Goal: Task Accomplishment & Management: Use online tool/utility

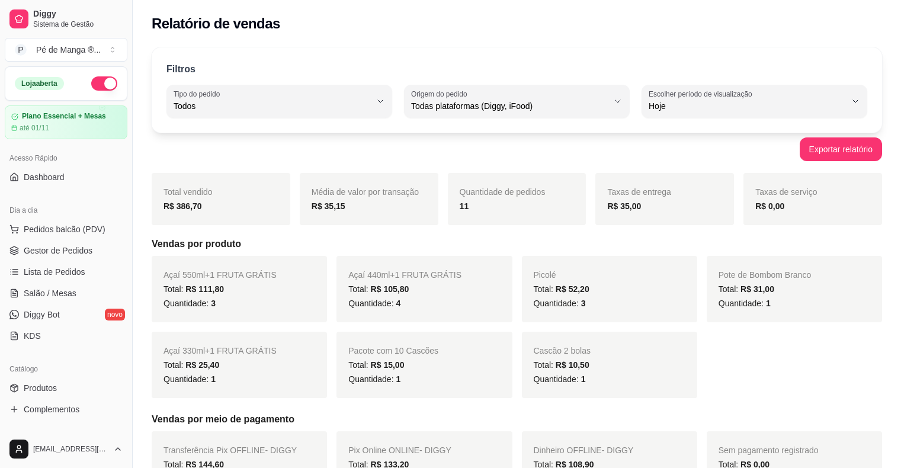
select select "ALL"
select select "0"
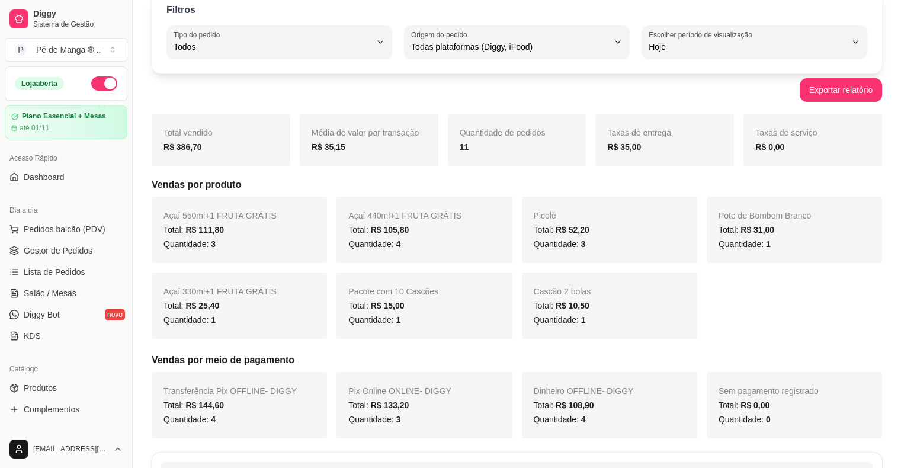
scroll to position [118, 0]
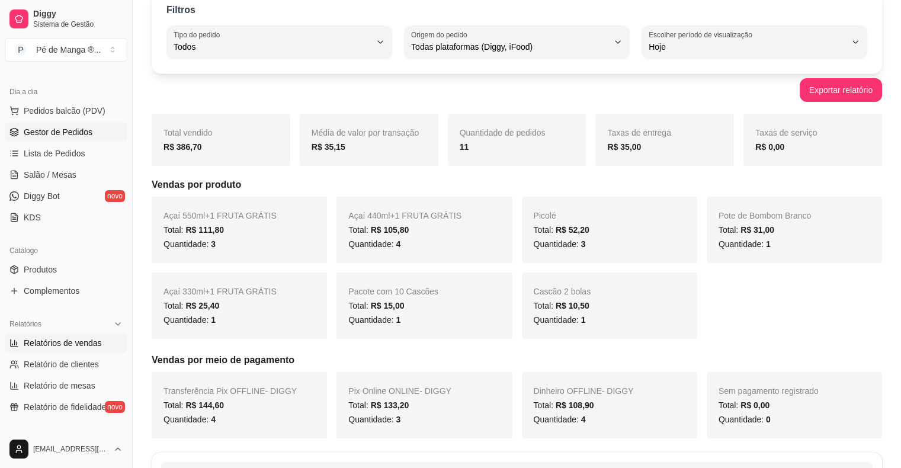
click at [87, 136] on span "Gestor de Pedidos" at bounding box center [58, 132] width 69 height 12
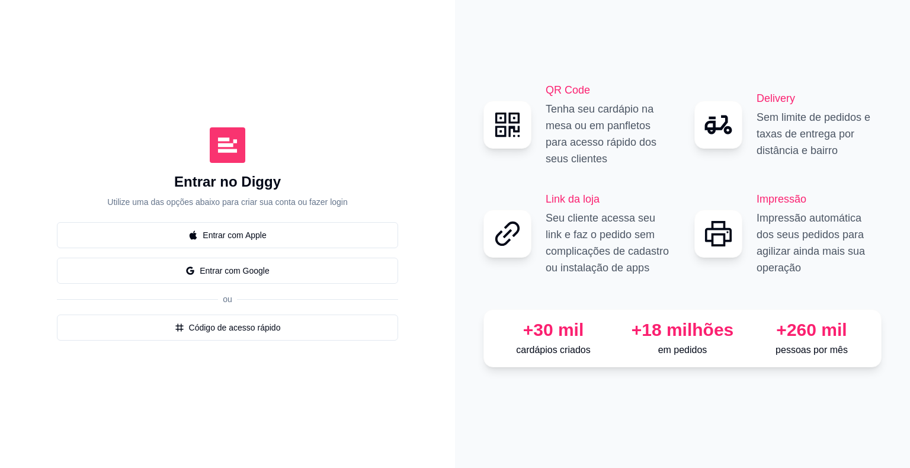
click at [344, 276] on button "Entrar com Google" at bounding box center [227, 271] width 341 height 26
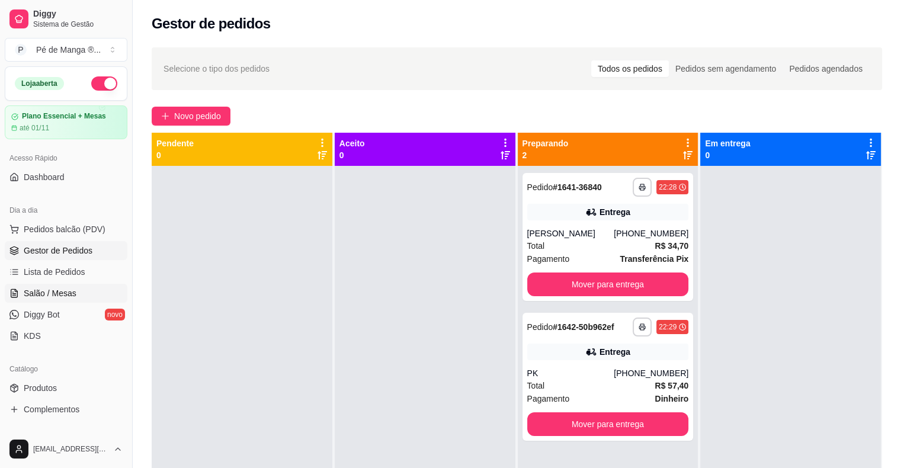
click at [78, 295] on link "Salão / Mesas" at bounding box center [66, 293] width 123 height 19
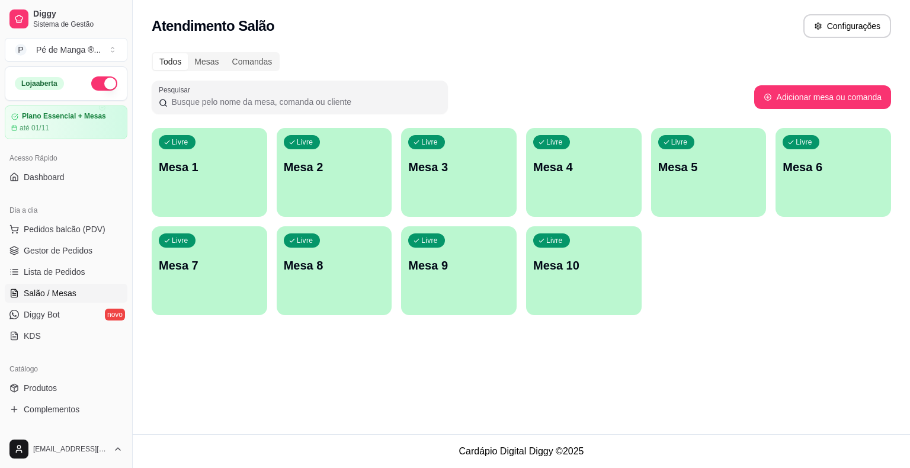
click at [248, 182] on div "Livre Mesa 1" at bounding box center [210, 165] width 116 height 75
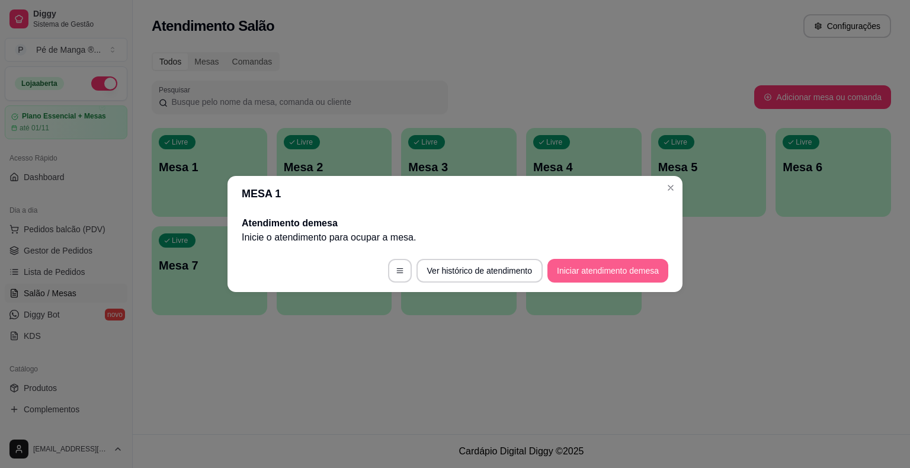
click at [581, 278] on button "Iniciar atendimento de mesa" at bounding box center [607, 271] width 121 height 24
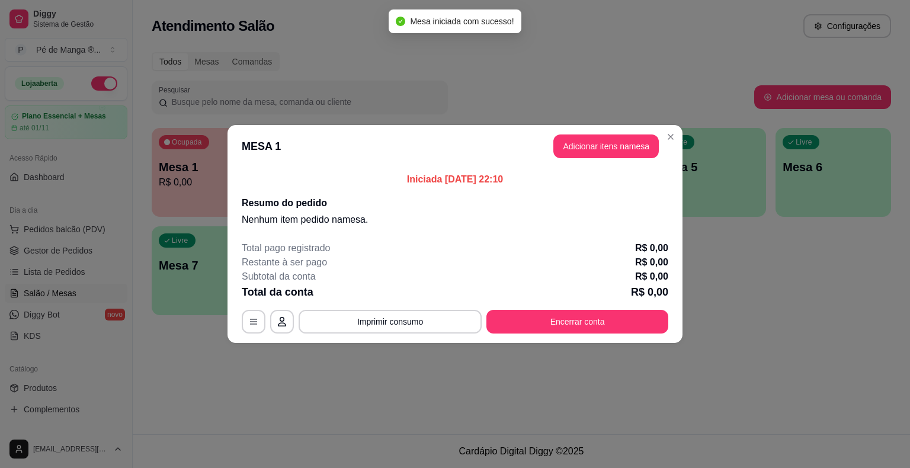
click at [627, 153] on button "Adicionar itens na mesa" at bounding box center [605, 146] width 105 height 24
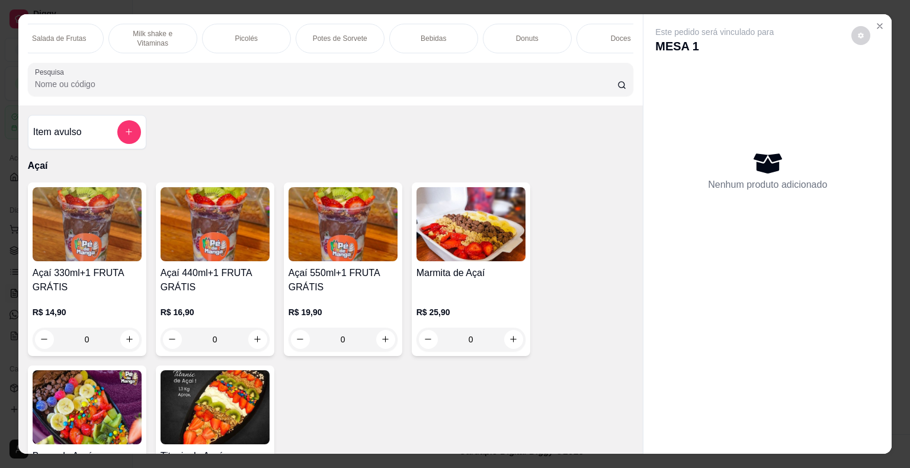
scroll to position [0, 325]
click at [397, 34] on p "Bebidas" at bounding box center [401, 38] width 25 height 9
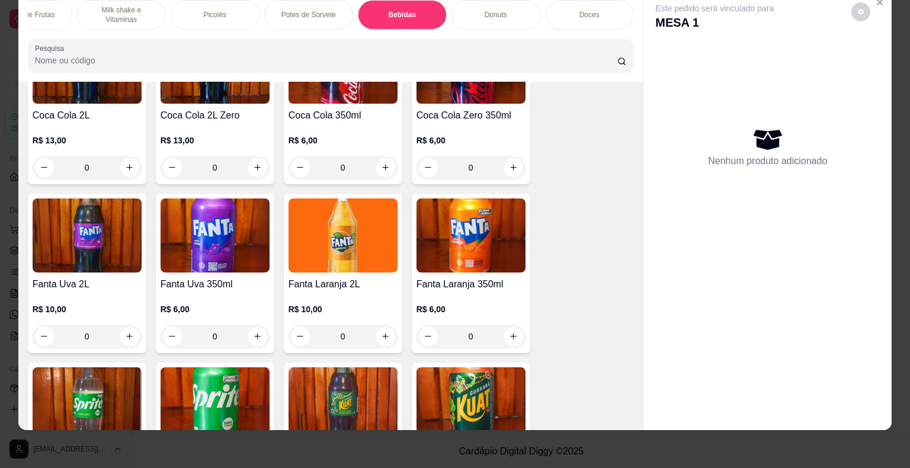
scroll to position [3231, 0]
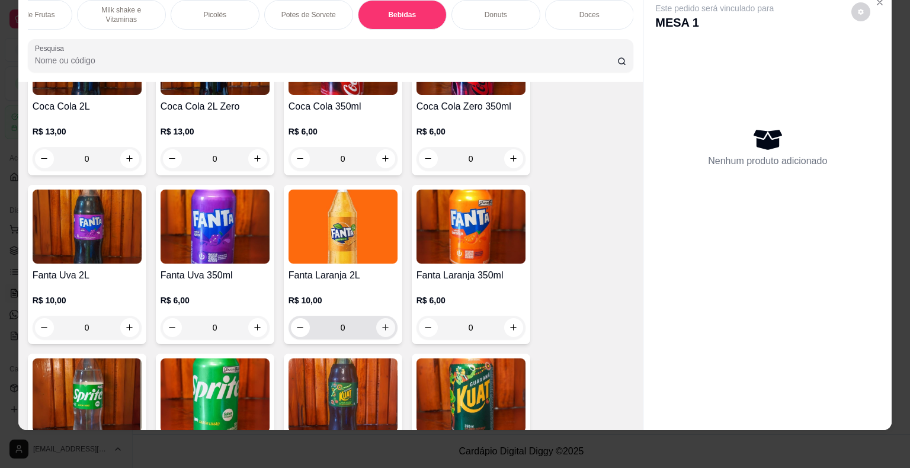
click at [384, 323] on icon "increase-product-quantity" at bounding box center [385, 327] width 9 height 9
type input "1"
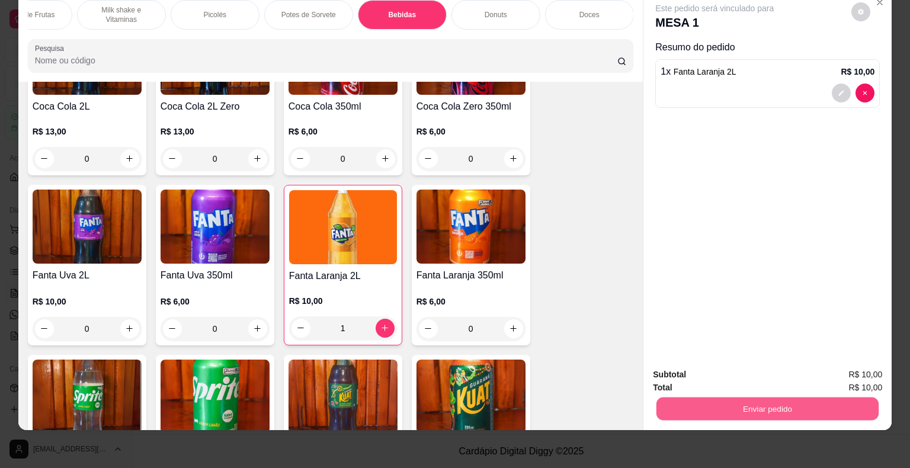
click at [735, 403] on button "Enviar pedido" at bounding box center [767, 408] width 222 height 23
click at [837, 367] on button "Enviar pedido" at bounding box center [851, 371] width 65 height 22
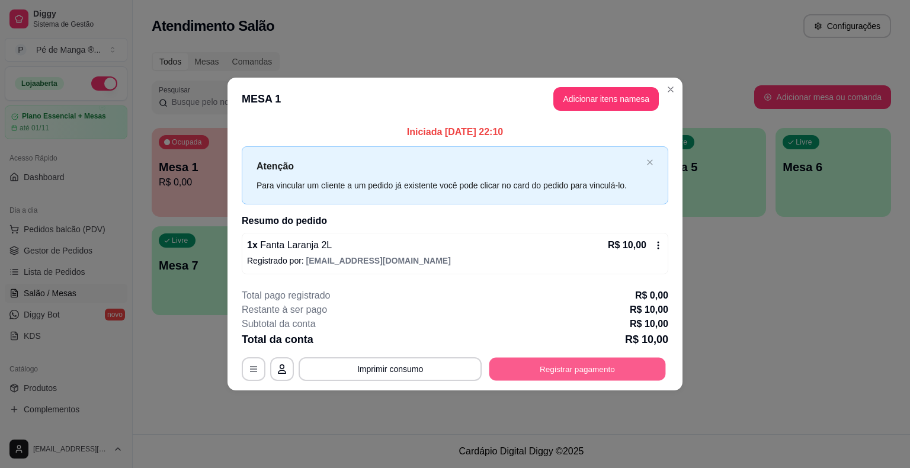
click at [588, 371] on button "Registrar pagamento" at bounding box center [577, 368] width 177 height 23
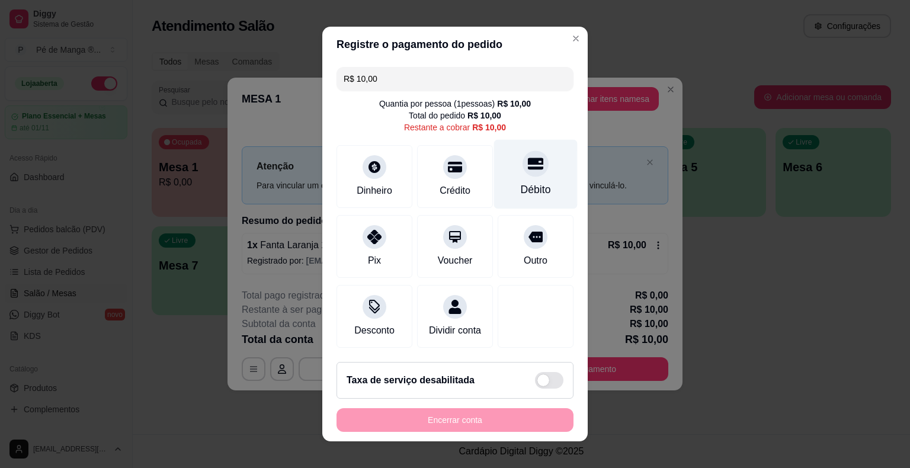
click at [521, 188] on div "Débito" at bounding box center [536, 189] width 30 height 15
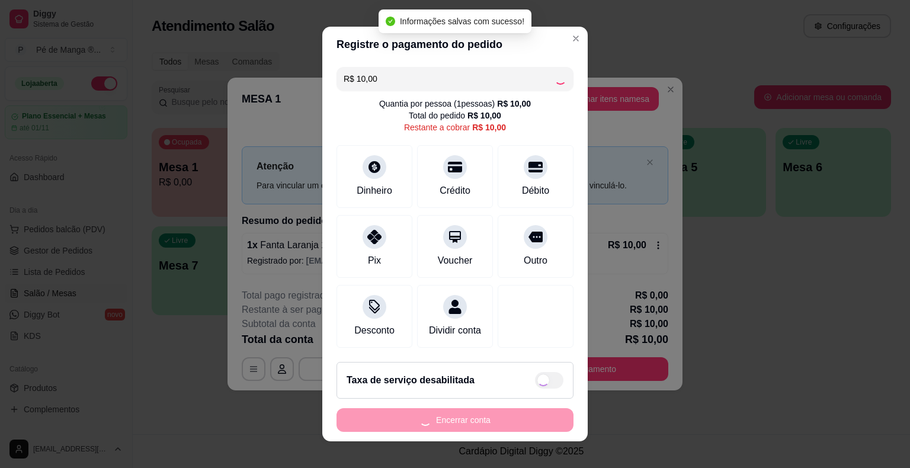
type input "R$ 0,00"
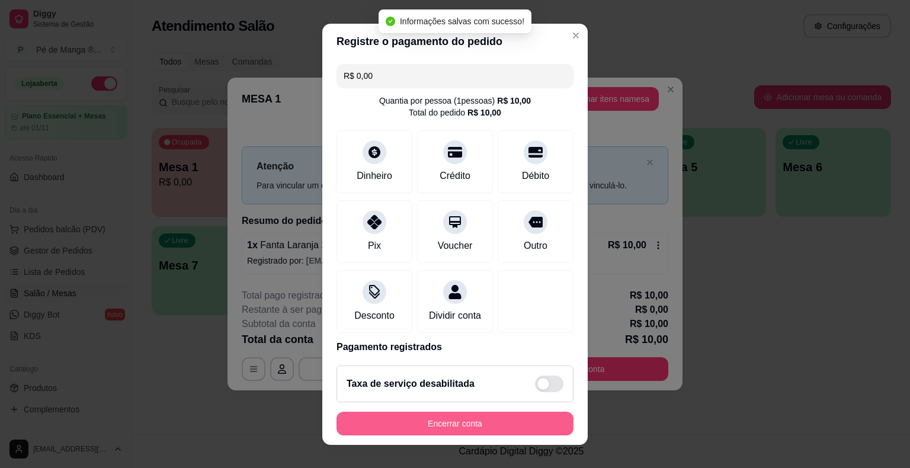
click at [450, 423] on button "Encerrar conta" at bounding box center [454, 424] width 237 height 24
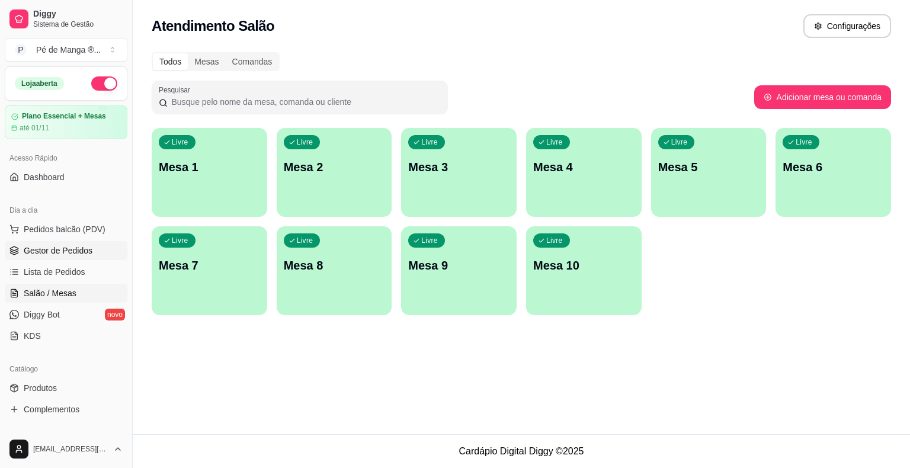
click at [74, 252] on span "Gestor de Pedidos" at bounding box center [58, 251] width 69 height 12
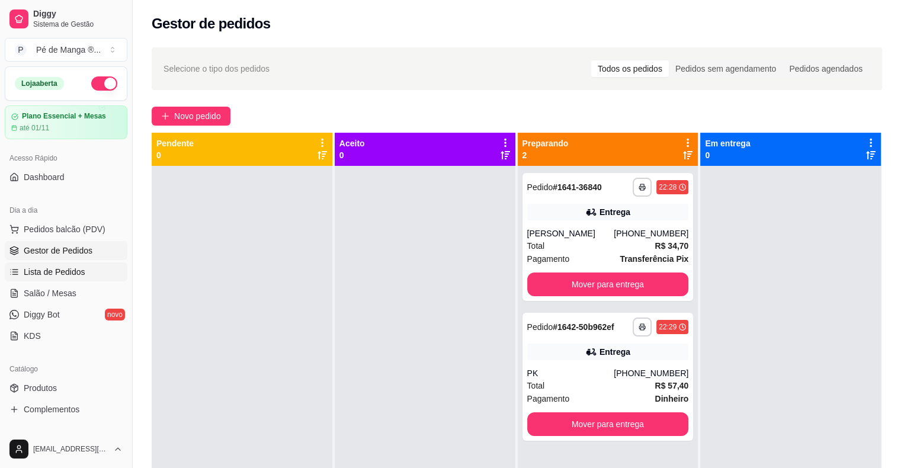
click at [66, 271] on span "Lista de Pedidos" at bounding box center [55, 272] width 62 height 12
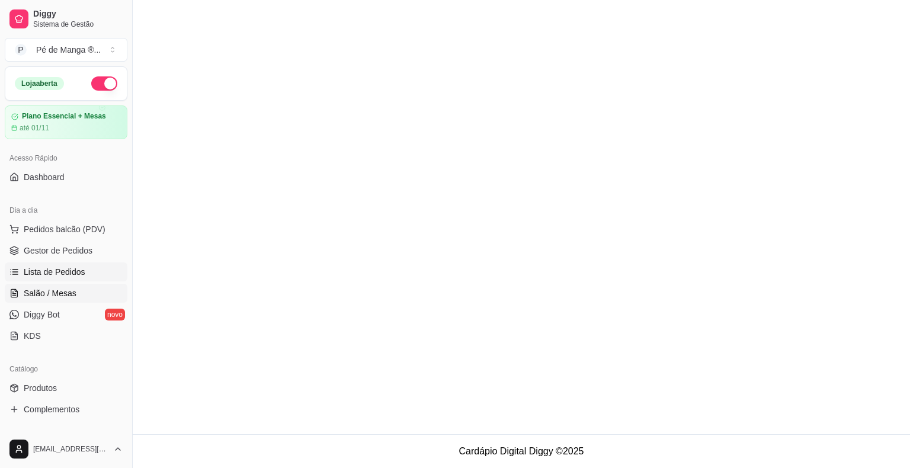
click at [64, 295] on span "Salão / Mesas" at bounding box center [50, 293] width 53 height 12
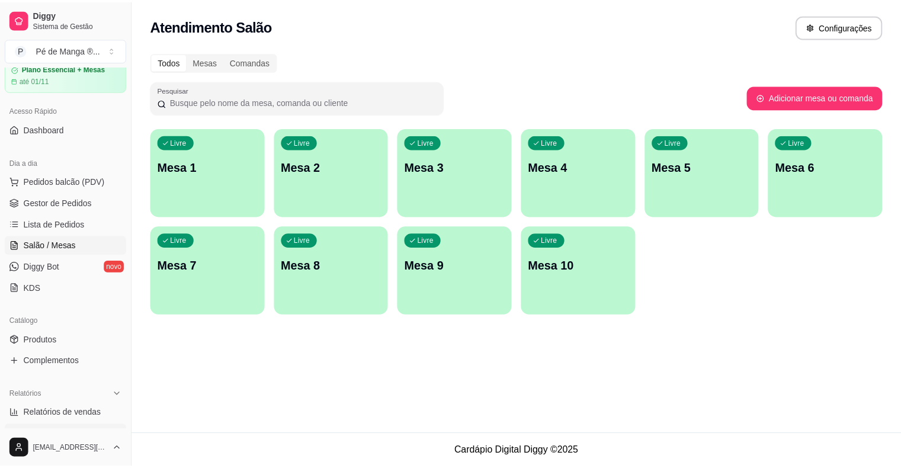
scroll to position [178, 0]
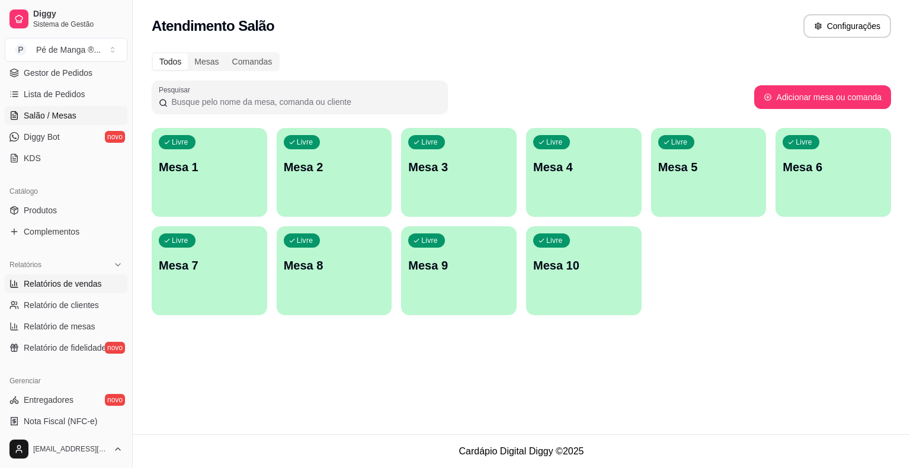
click at [69, 281] on span "Relatórios de vendas" at bounding box center [63, 284] width 78 height 12
select select "ALL"
select select "0"
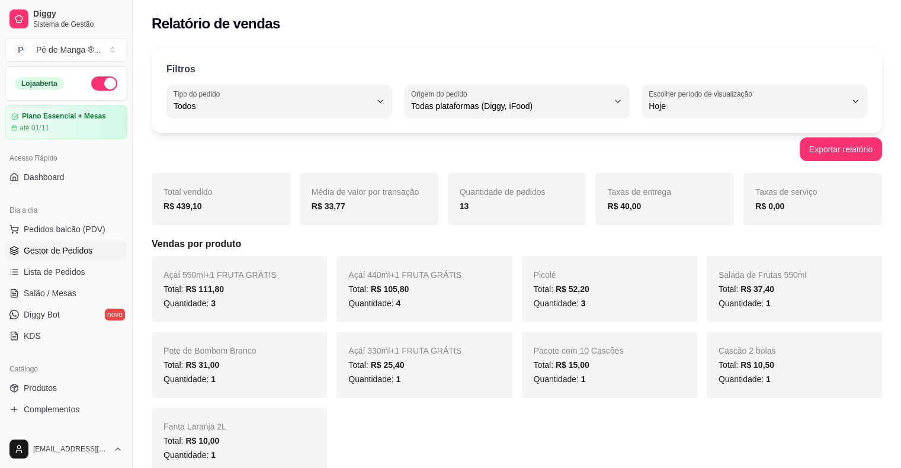
click at [78, 256] on link "Gestor de Pedidos" at bounding box center [66, 250] width 123 height 19
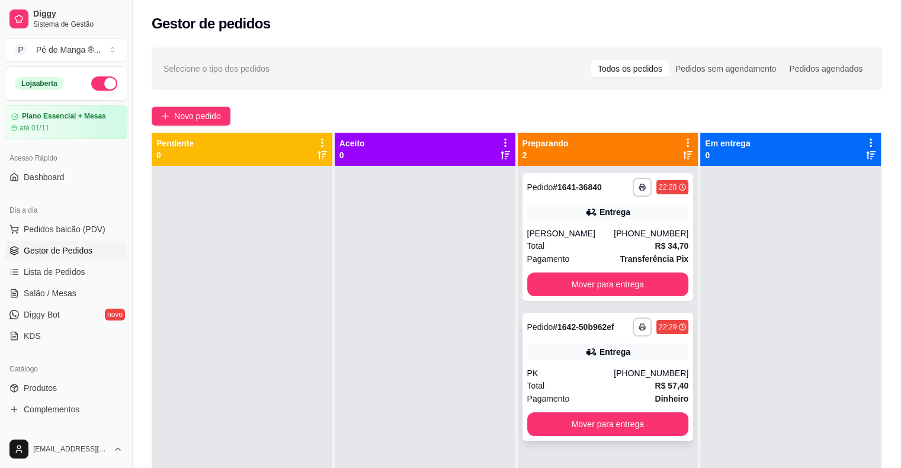
click at [580, 367] on div "PK" at bounding box center [570, 373] width 87 height 12
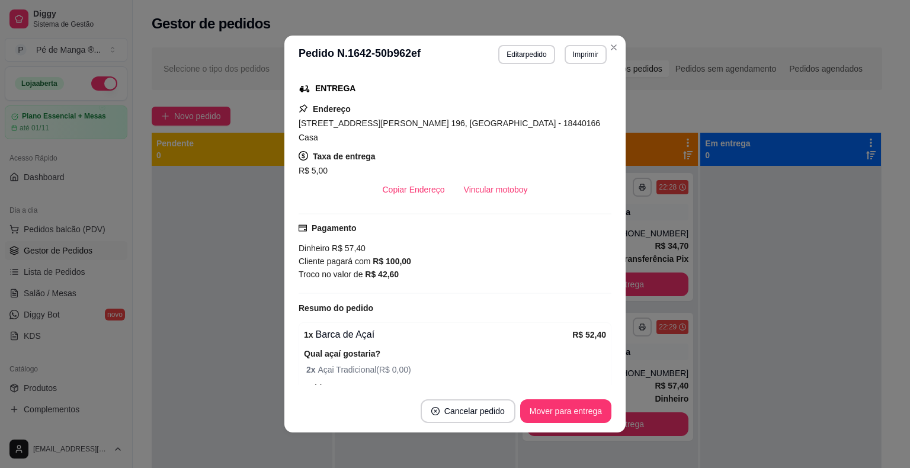
scroll to position [178, 0]
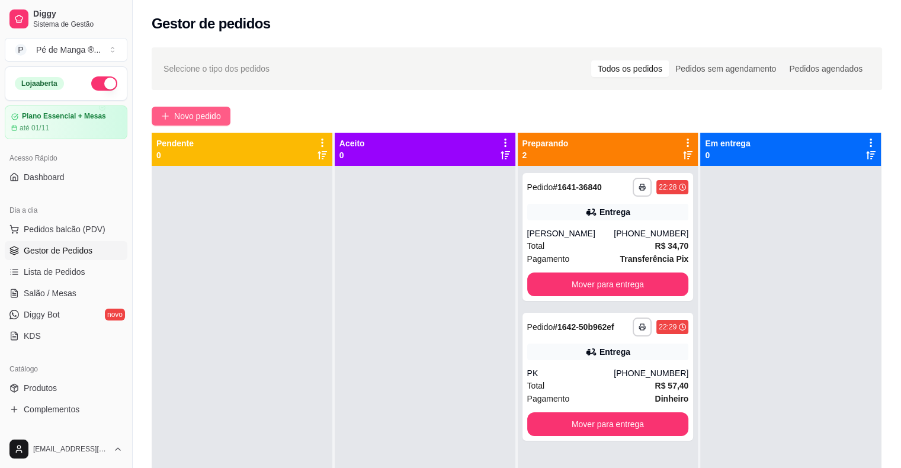
click at [157, 114] on button "Novo pedido" at bounding box center [191, 116] width 79 height 19
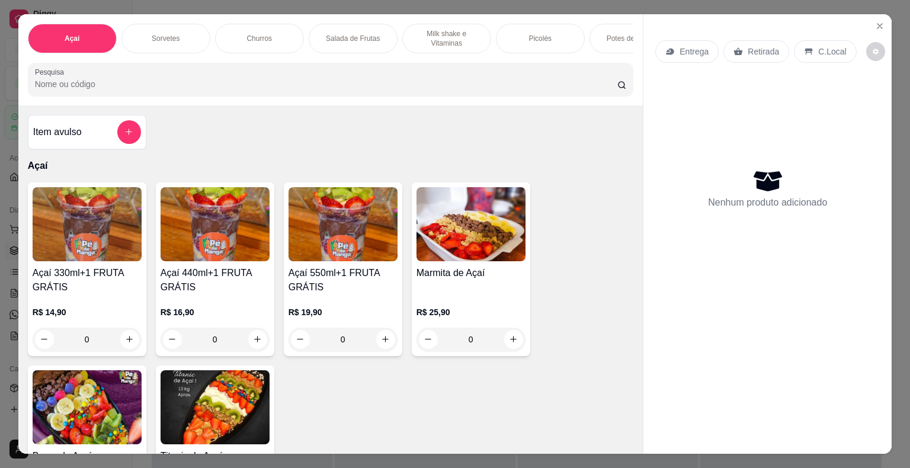
click at [95, 261] on img at bounding box center [87, 224] width 109 height 74
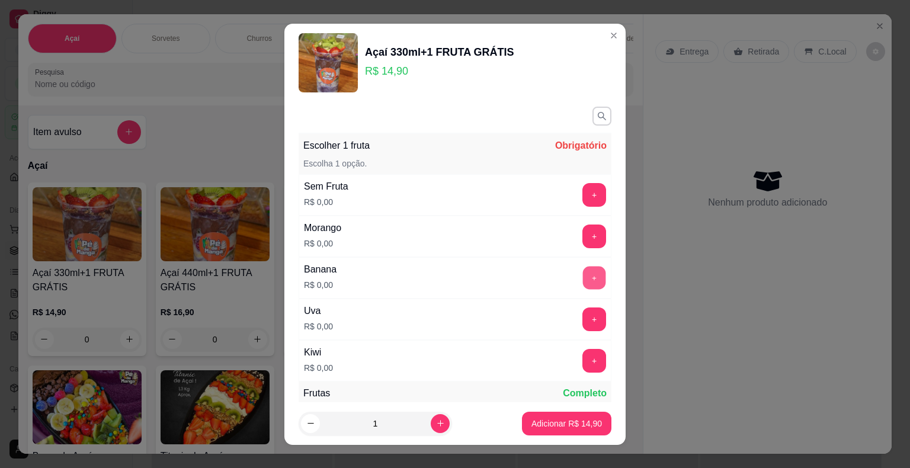
click at [583, 278] on button "+" at bounding box center [594, 277] width 23 height 23
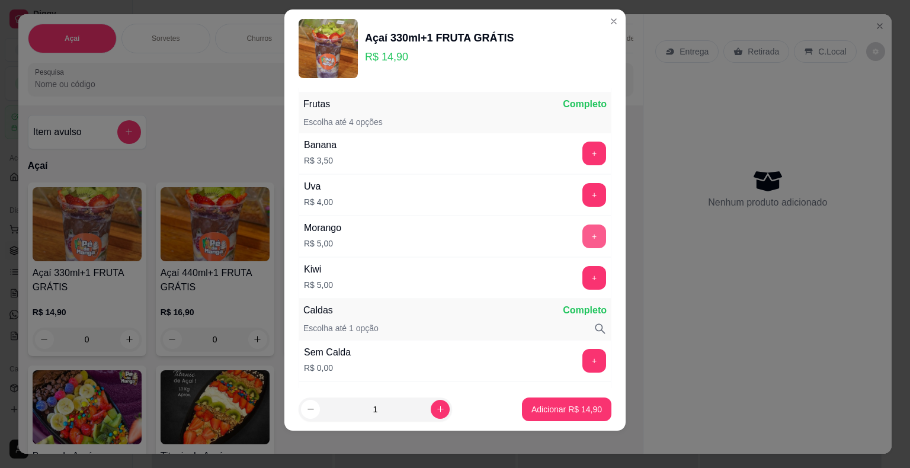
scroll to position [278, 0]
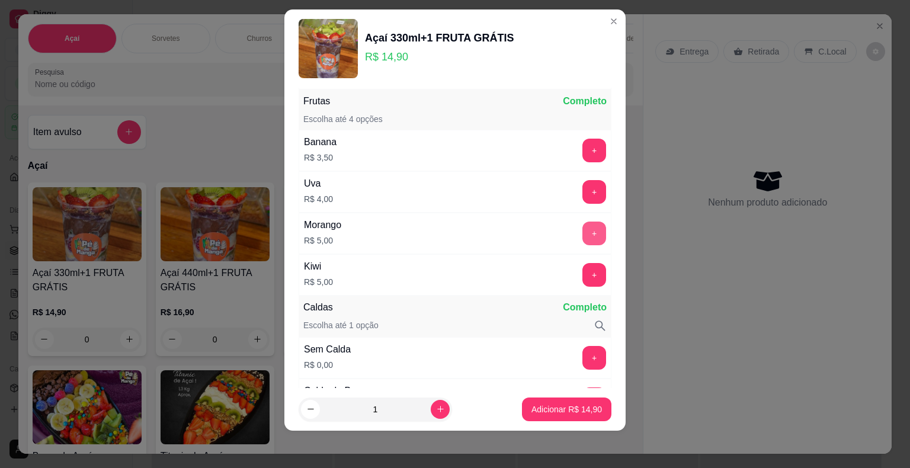
click at [582, 230] on button "+" at bounding box center [594, 234] width 24 height 24
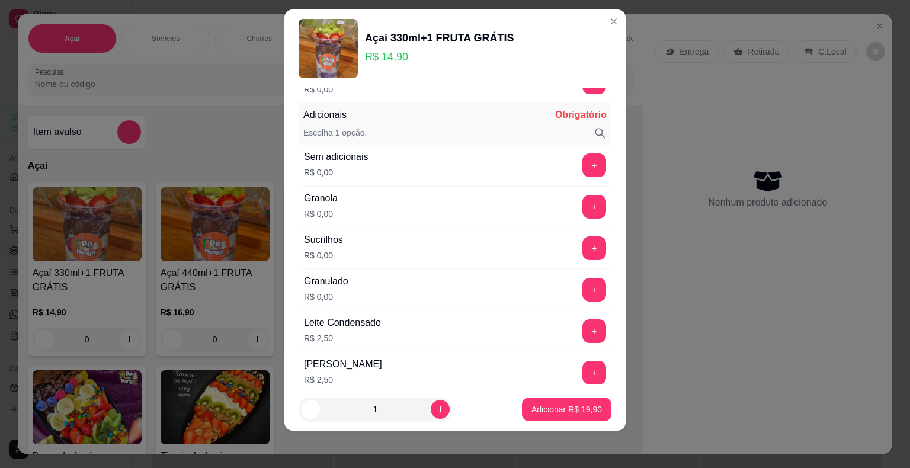
scroll to position [989, 0]
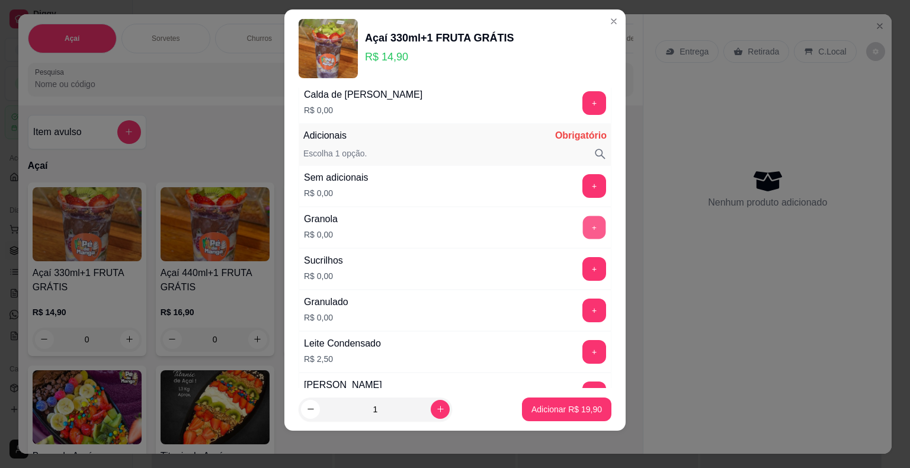
click at [583, 217] on button "+" at bounding box center [594, 227] width 23 height 23
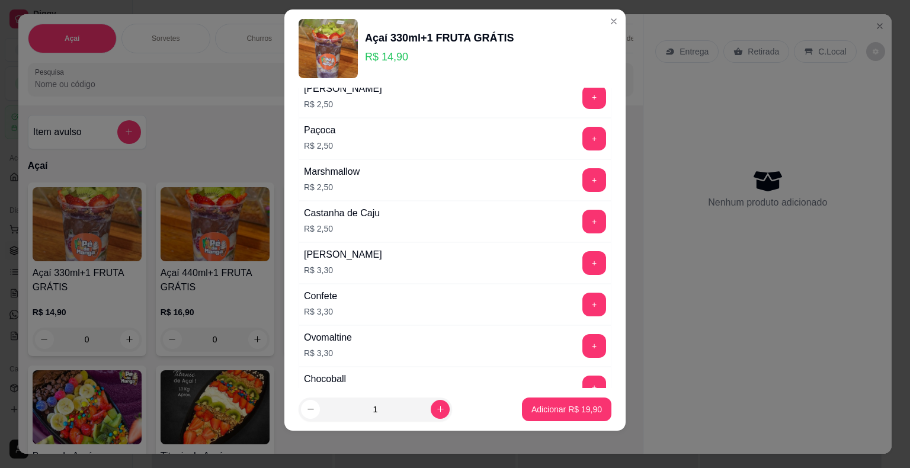
scroll to position [1344, 0]
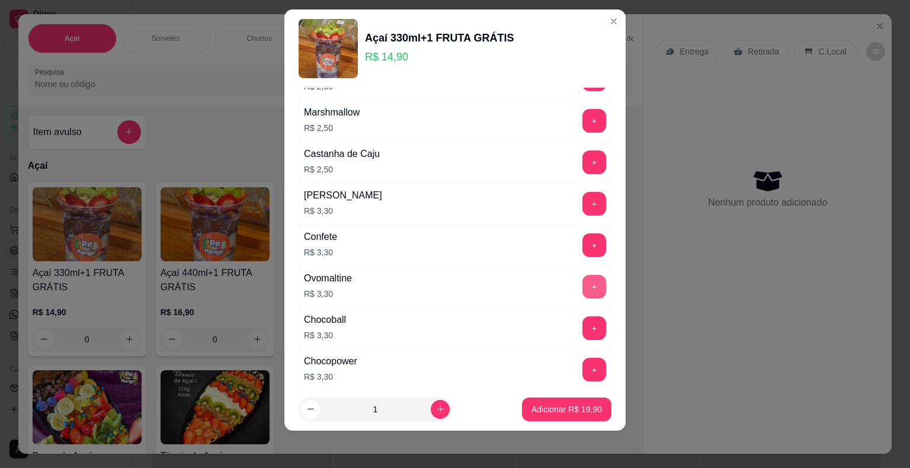
click at [582, 275] on button "+" at bounding box center [594, 287] width 24 height 24
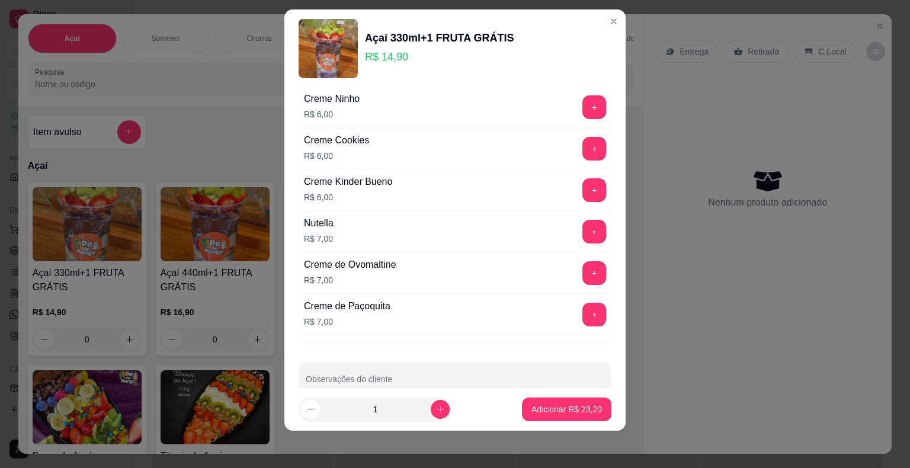
scroll to position [1907, 0]
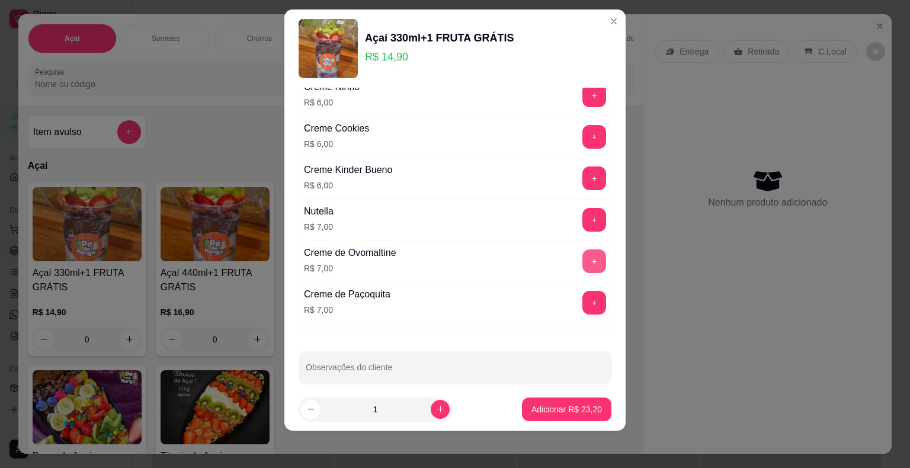
click at [582, 251] on button "+" at bounding box center [594, 261] width 24 height 24
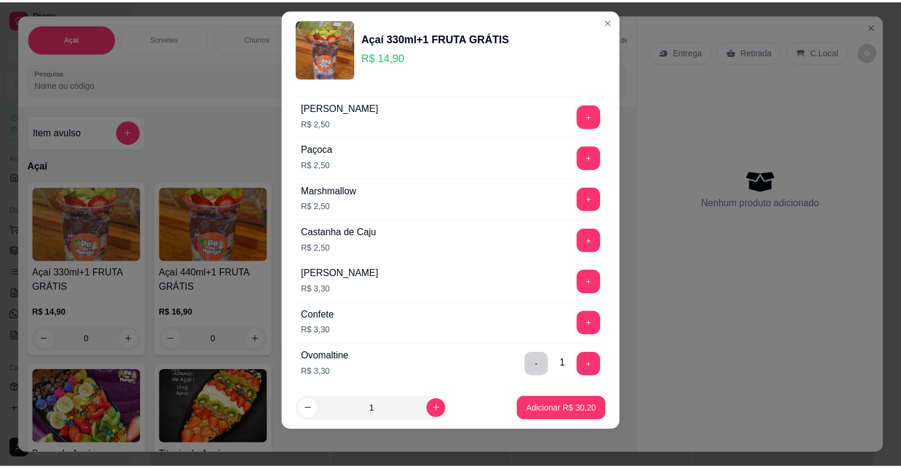
scroll to position [1374, 0]
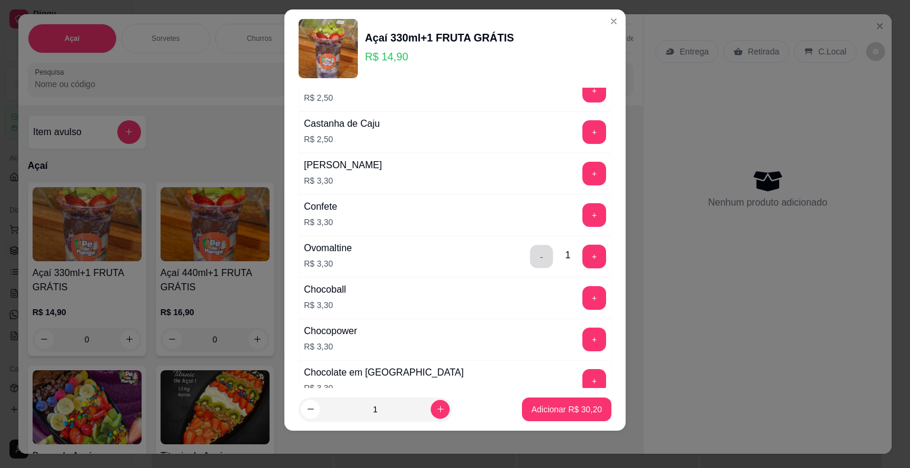
click at [530, 252] on button "-" at bounding box center [541, 256] width 23 height 23
click at [535, 411] on p "Adicionar R$ 26,90" at bounding box center [566, 409] width 70 height 12
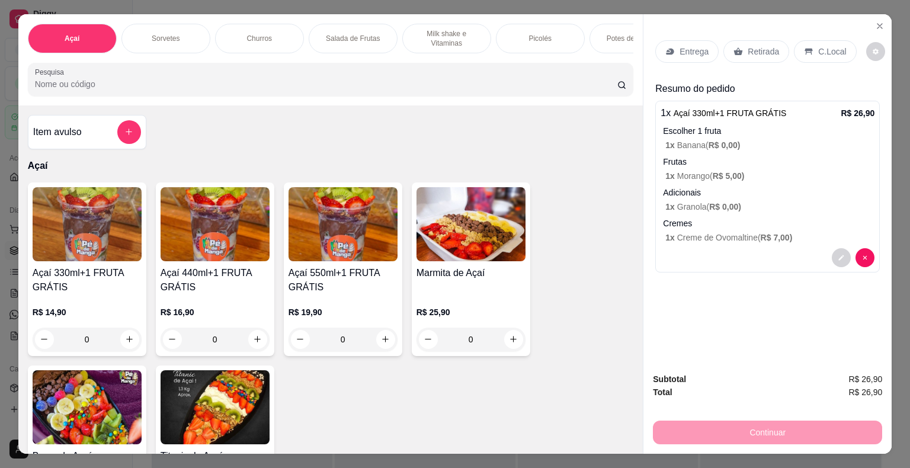
click at [748, 46] on p "Retirada" at bounding box center [763, 52] width 31 height 12
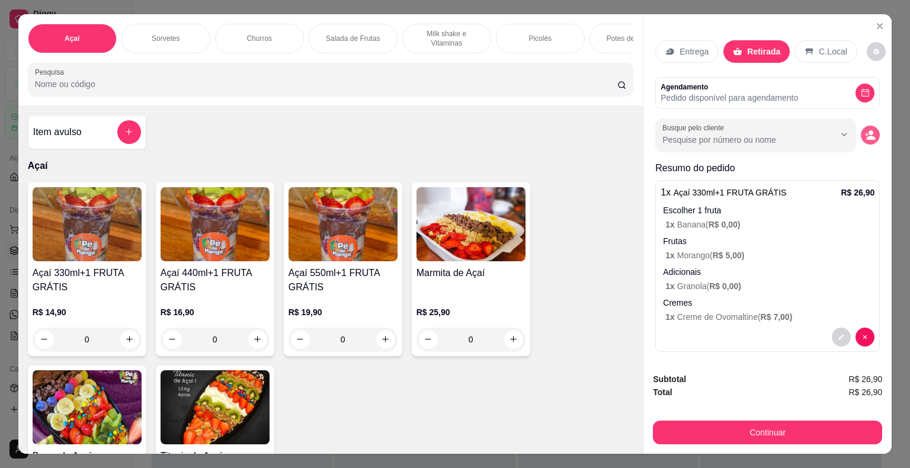
click at [868, 130] on circle "decrease-product-quantity" at bounding box center [870, 132] width 5 height 5
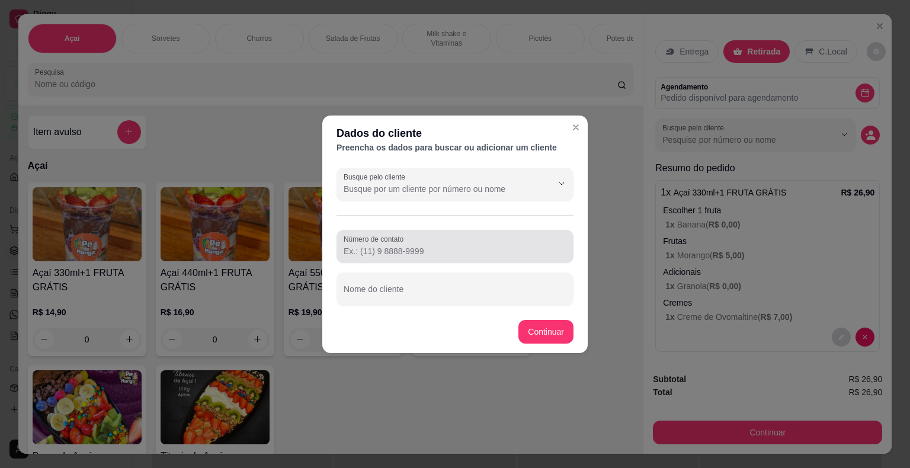
click at [430, 260] on div "Número de contato" at bounding box center [454, 246] width 237 height 33
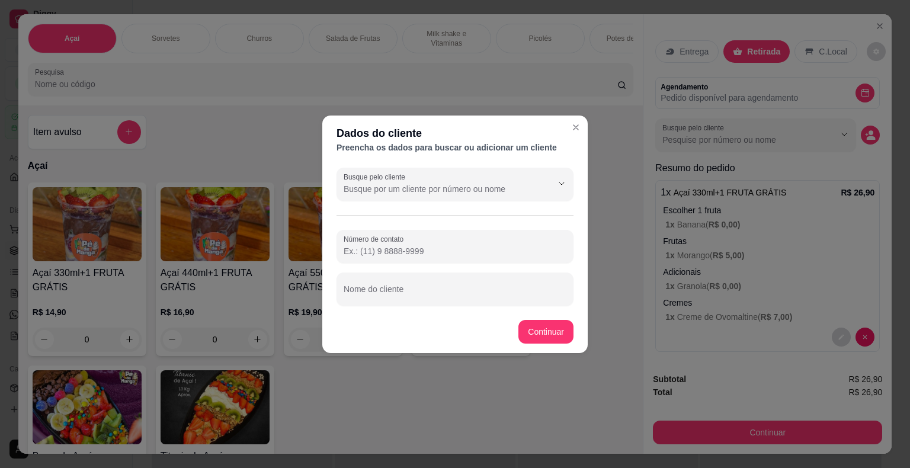
paste input "[PHONE_NUMBER]"
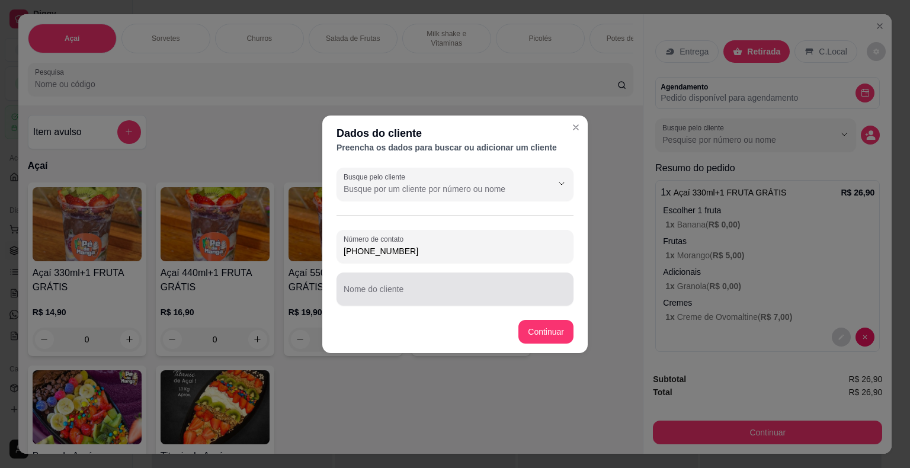
type input "[PHONE_NUMBER]"
click at [419, 288] on input "Nome do cliente" at bounding box center [455, 294] width 223 height 12
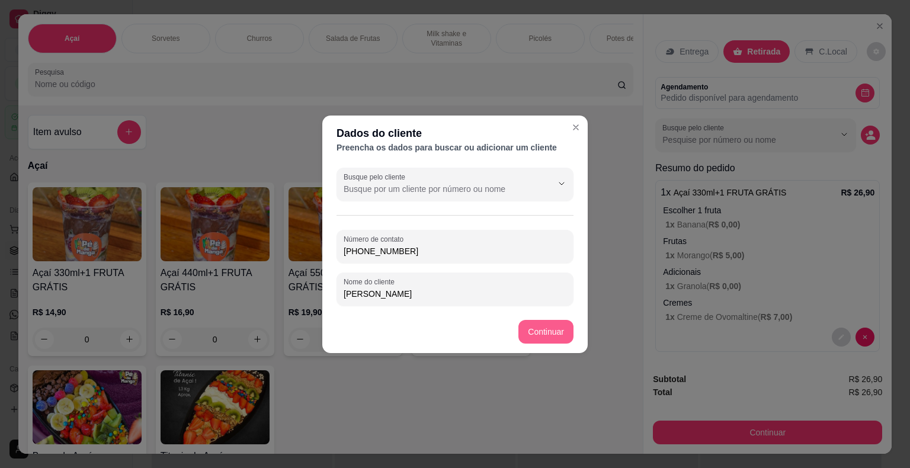
type input "[PERSON_NAME]"
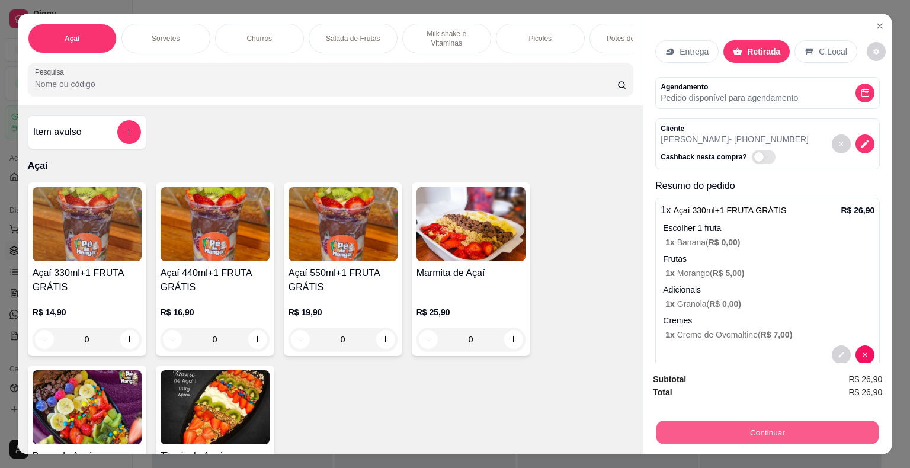
click at [731, 431] on button "Continuar" at bounding box center [767, 432] width 222 height 23
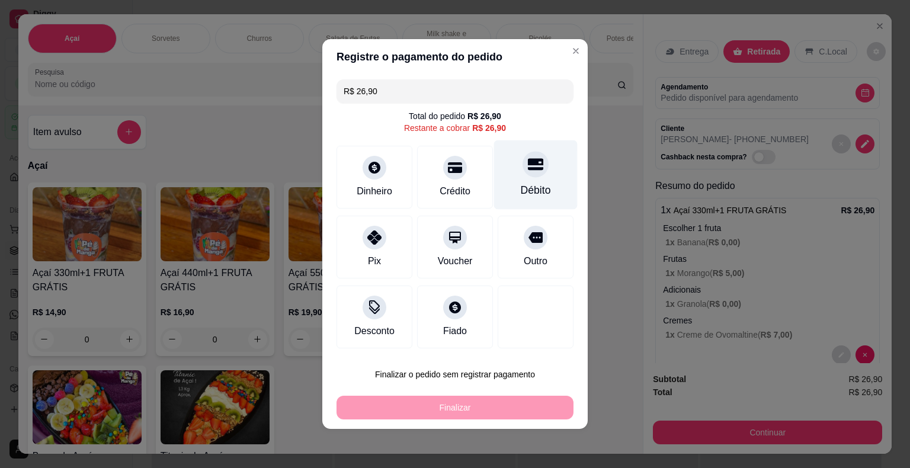
click at [521, 188] on div "Débito" at bounding box center [536, 189] width 30 height 15
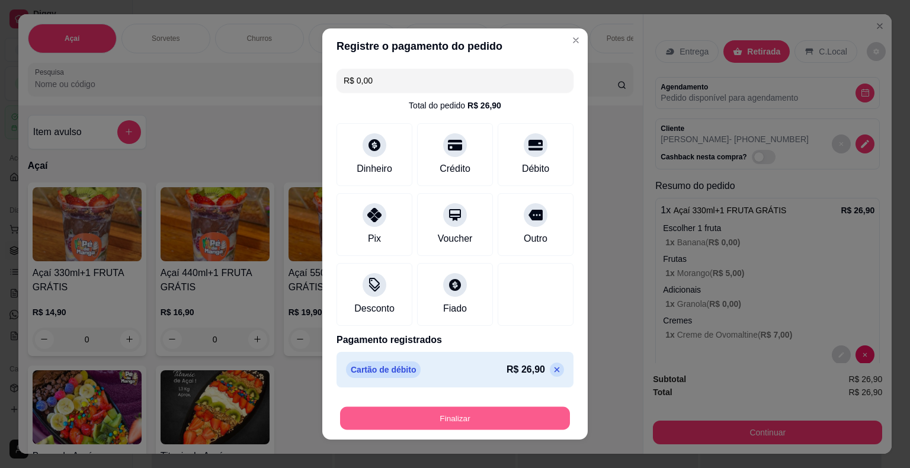
click at [490, 414] on button "Finalizar" at bounding box center [455, 418] width 230 height 23
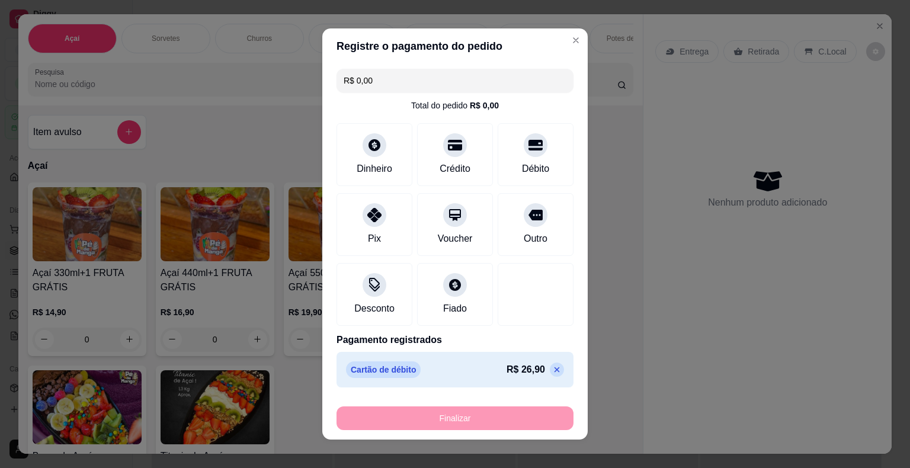
type input "-R$ 26,90"
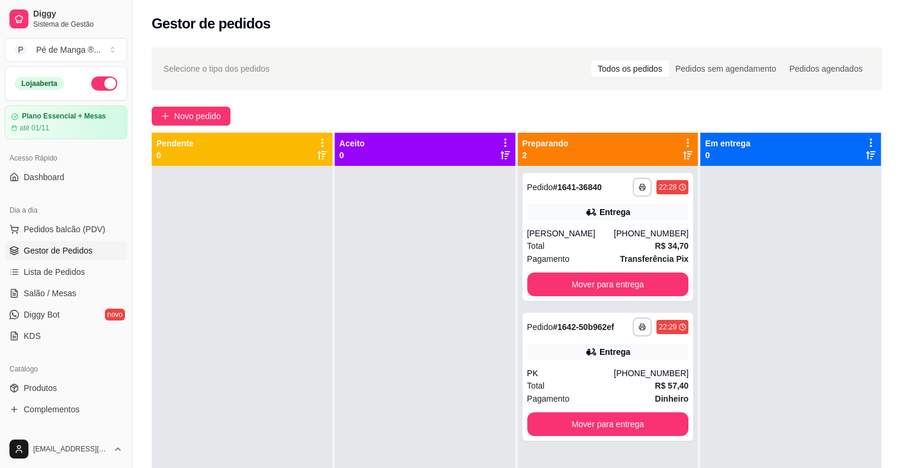
click at [54, 251] on span "Gestor de Pedidos" at bounding box center [58, 251] width 69 height 12
click at [54, 268] on span "Lista de Pedidos" at bounding box center [55, 272] width 62 height 12
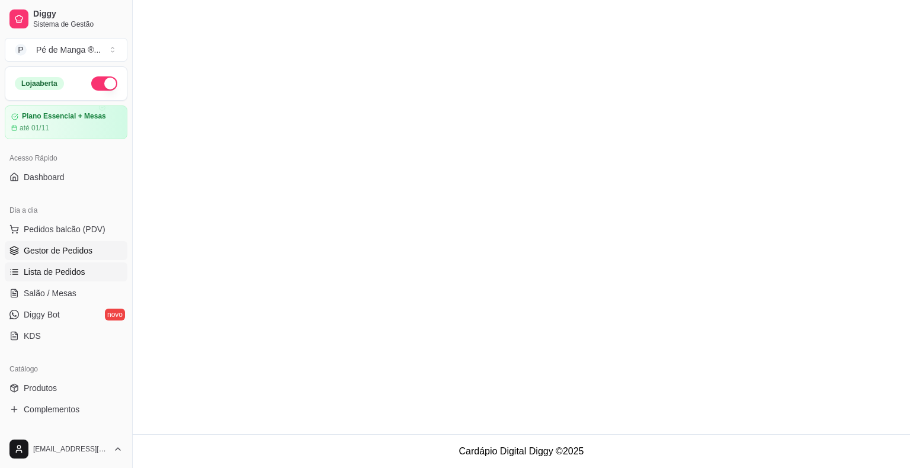
click at [52, 252] on span "Gestor de Pedidos" at bounding box center [58, 251] width 69 height 12
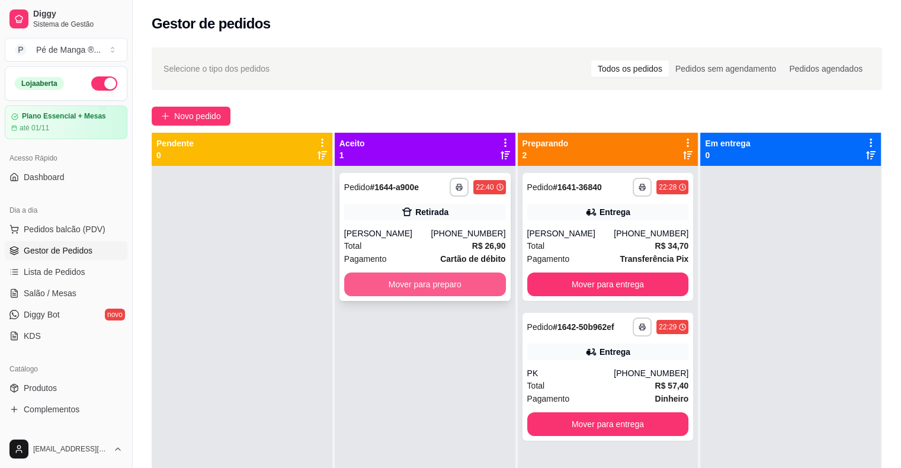
click at [419, 281] on button "Mover para preparo" at bounding box center [425, 284] width 162 height 24
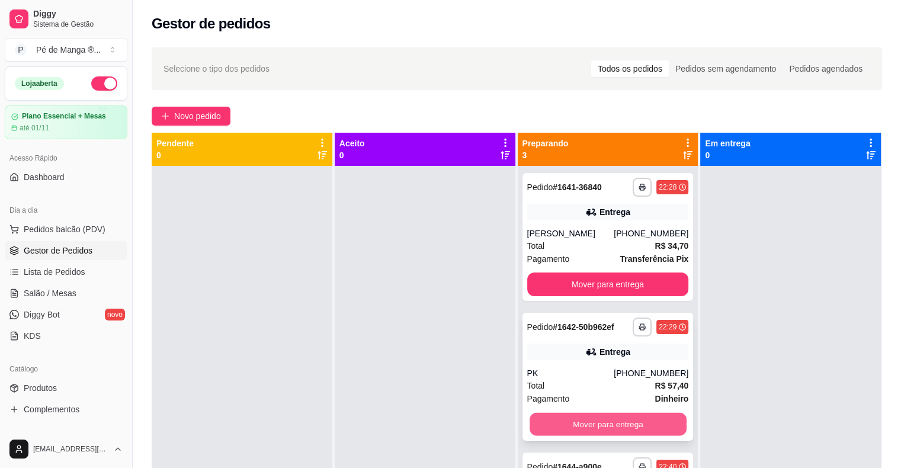
click at [560, 428] on button "Mover para entrega" at bounding box center [608, 424] width 157 height 23
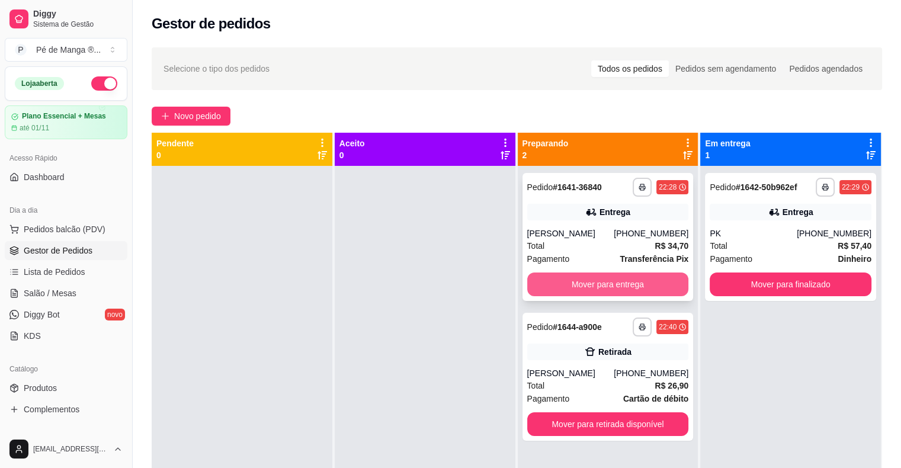
click at [561, 281] on button "Mover para entrega" at bounding box center [608, 284] width 162 height 24
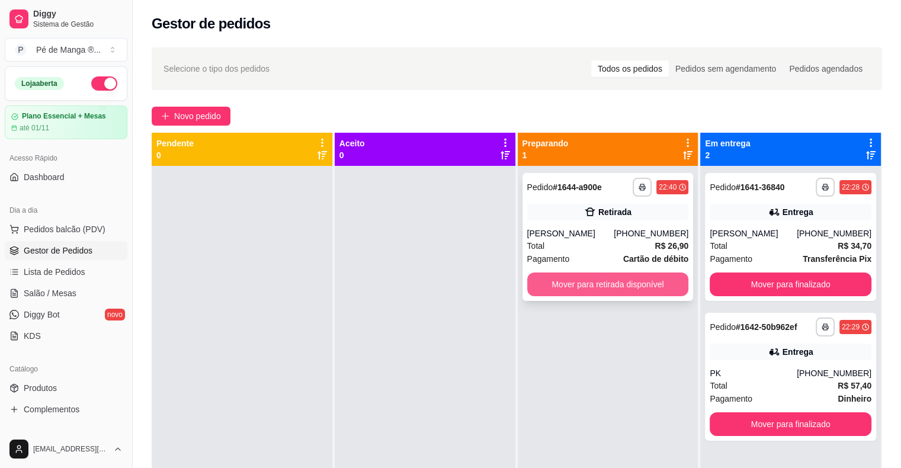
click at [590, 281] on button "Mover para retirada disponível" at bounding box center [608, 284] width 162 height 24
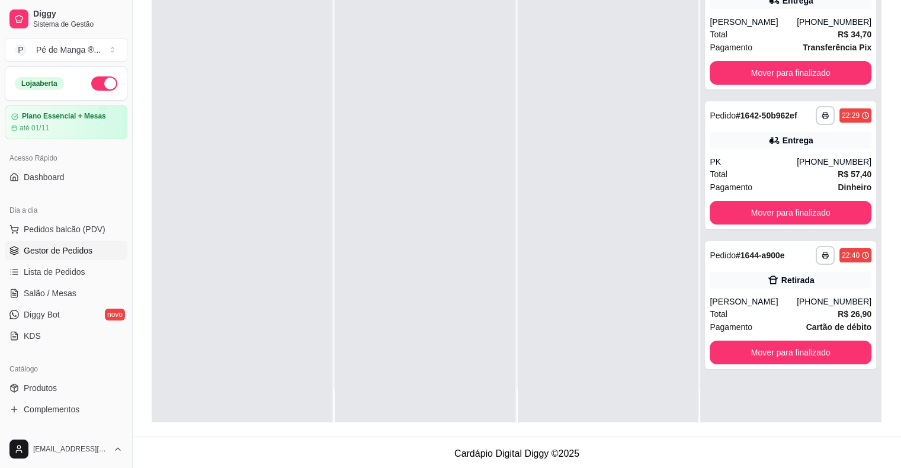
scroll to position [180, 0]
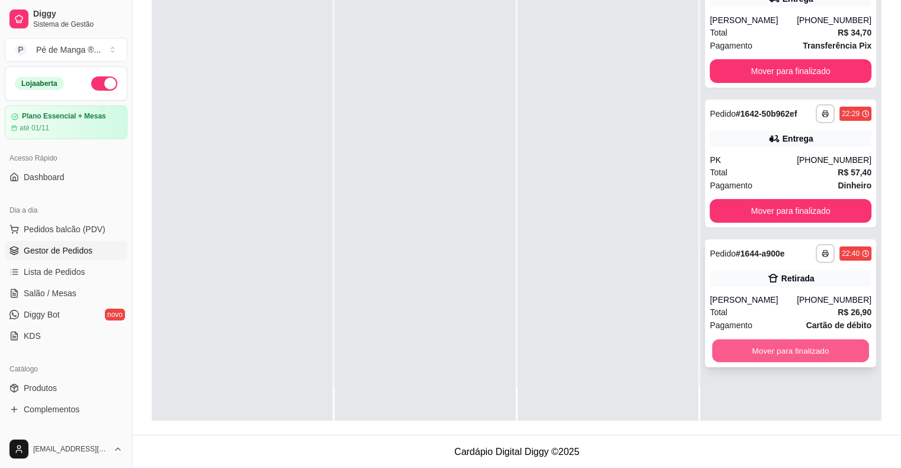
click at [754, 349] on button "Mover para finalizado" at bounding box center [790, 350] width 157 height 23
click at [751, 358] on button "Mover para finalizado" at bounding box center [790, 350] width 157 height 23
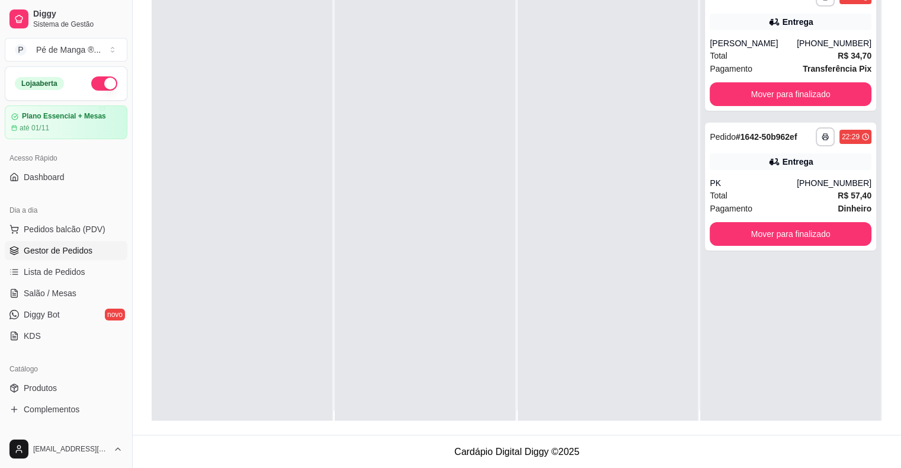
scroll to position [0, 0]
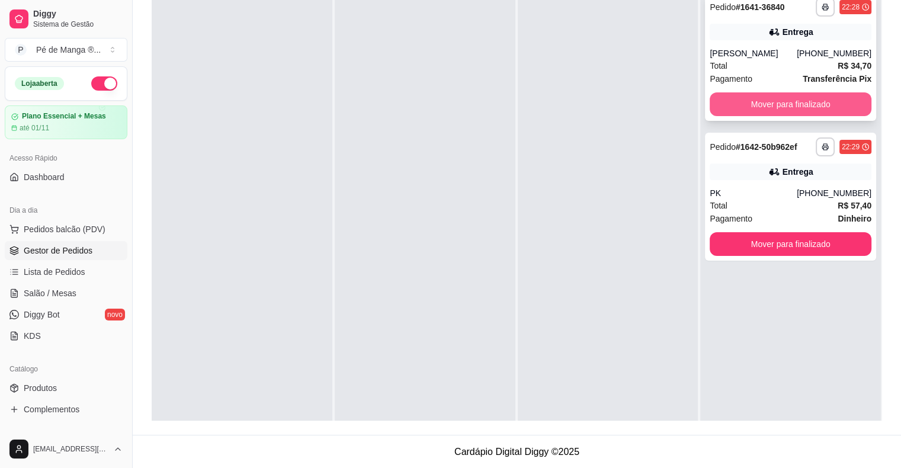
click at [801, 107] on button "Mover para finalizado" at bounding box center [791, 104] width 162 height 24
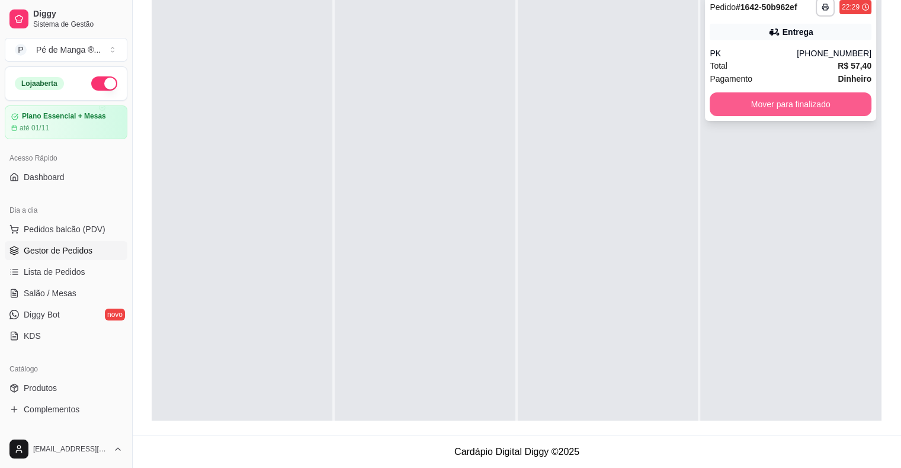
click at [733, 98] on button "Mover para finalizado" at bounding box center [791, 104] width 162 height 24
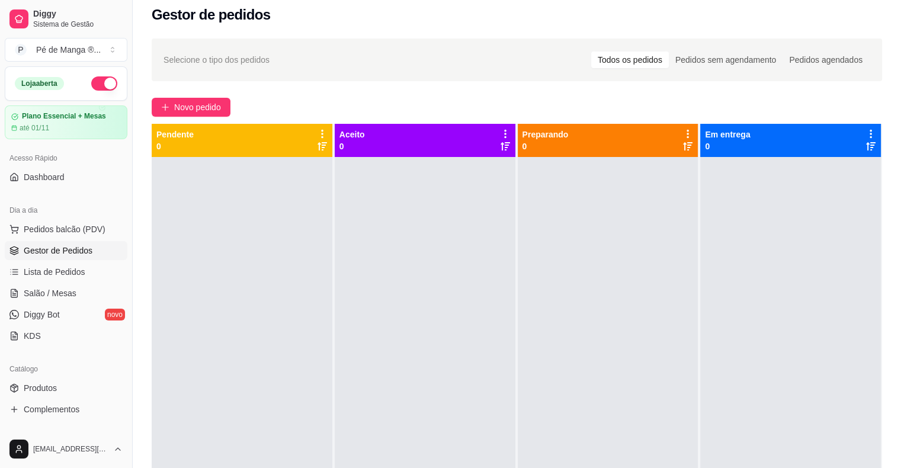
scroll to position [2, 0]
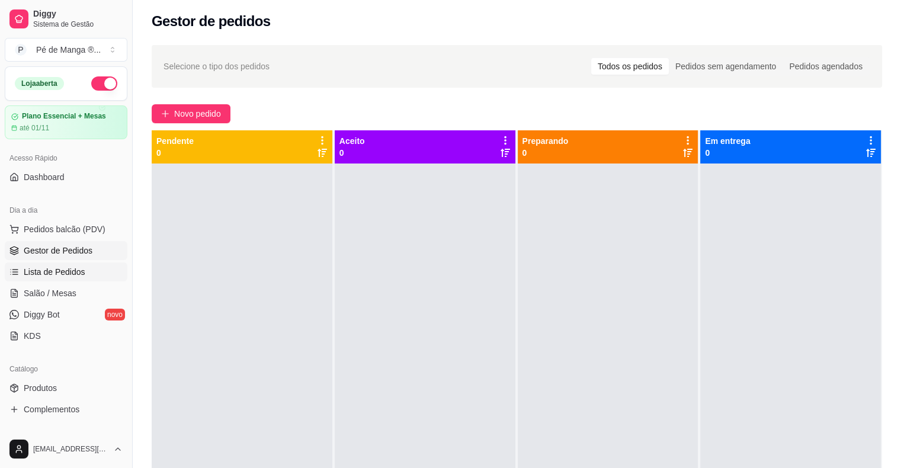
click at [71, 278] on link "Lista de Pedidos" at bounding box center [66, 271] width 123 height 19
